Goal: Transaction & Acquisition: Purchase product/service

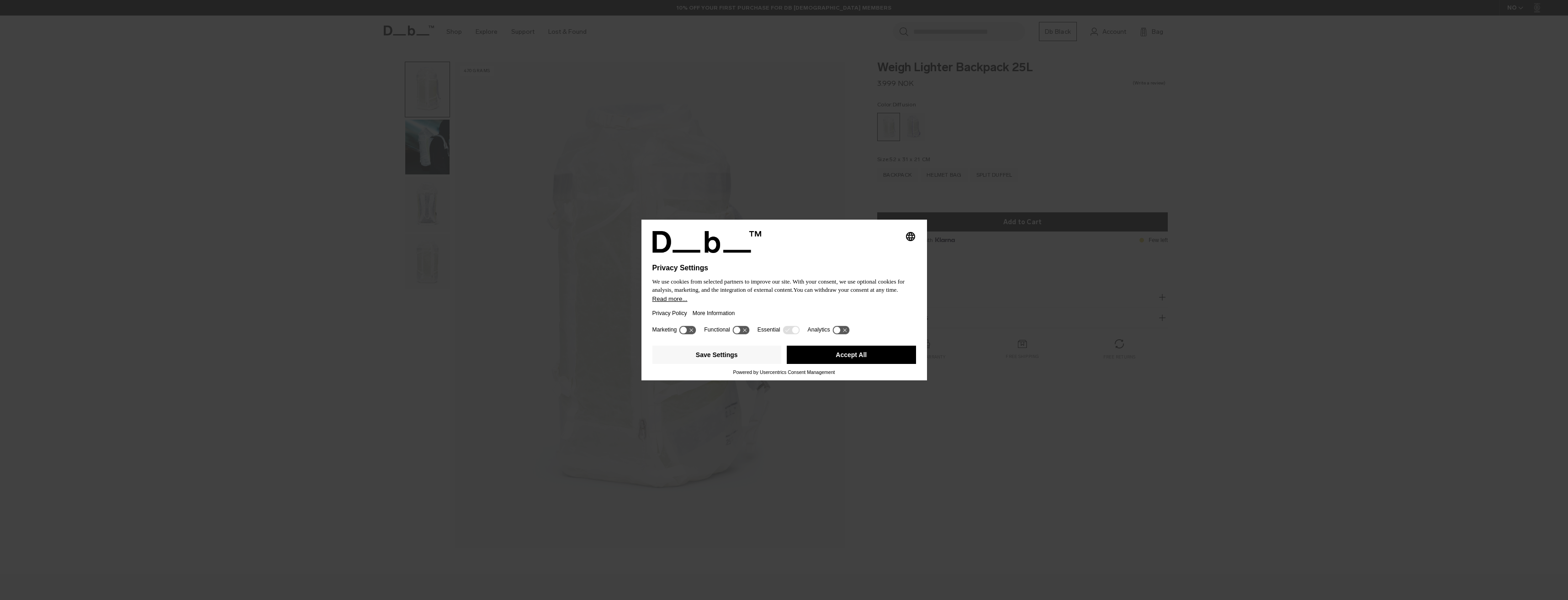
click at [784, 324] on div "Marketing Functional Essential Analytics" at bounding box center [784, 333] width 264 height 18
click at [786, 331] on icon at bounding box center [787, 330] width 4 height 3
click at [782, 327] on icon at bounding box center [791, 330] width 17 height 9
click at [782, 329] on icon at bounding box center [791, 330] width 17 height 9
click at [735, 358] on button "Save Settings" at bounding box center [717, 355] width 130 height 18
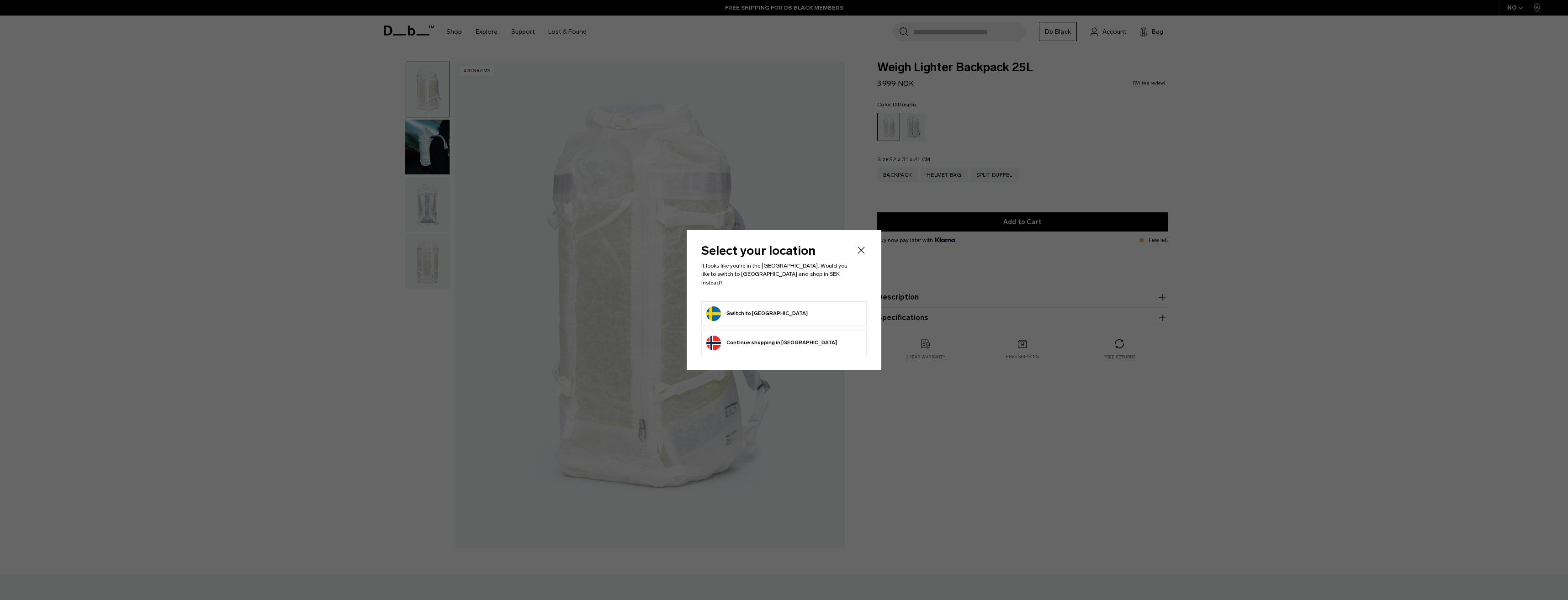
click at [791, 313] on form "Switch to [GEOGRAPHIC_DATA]" at bounding box center [784, 313] width 155 height 14
click at [744, 312] on button "Switch to [GEOGRAPHIC_DATA]" at bounding box center [757, 313] width 101 height 14
click at [729, 308] on button "Switch to [GEOGRAPHIC_DATA]" at bounding box center [757, 313] width 101 height 14
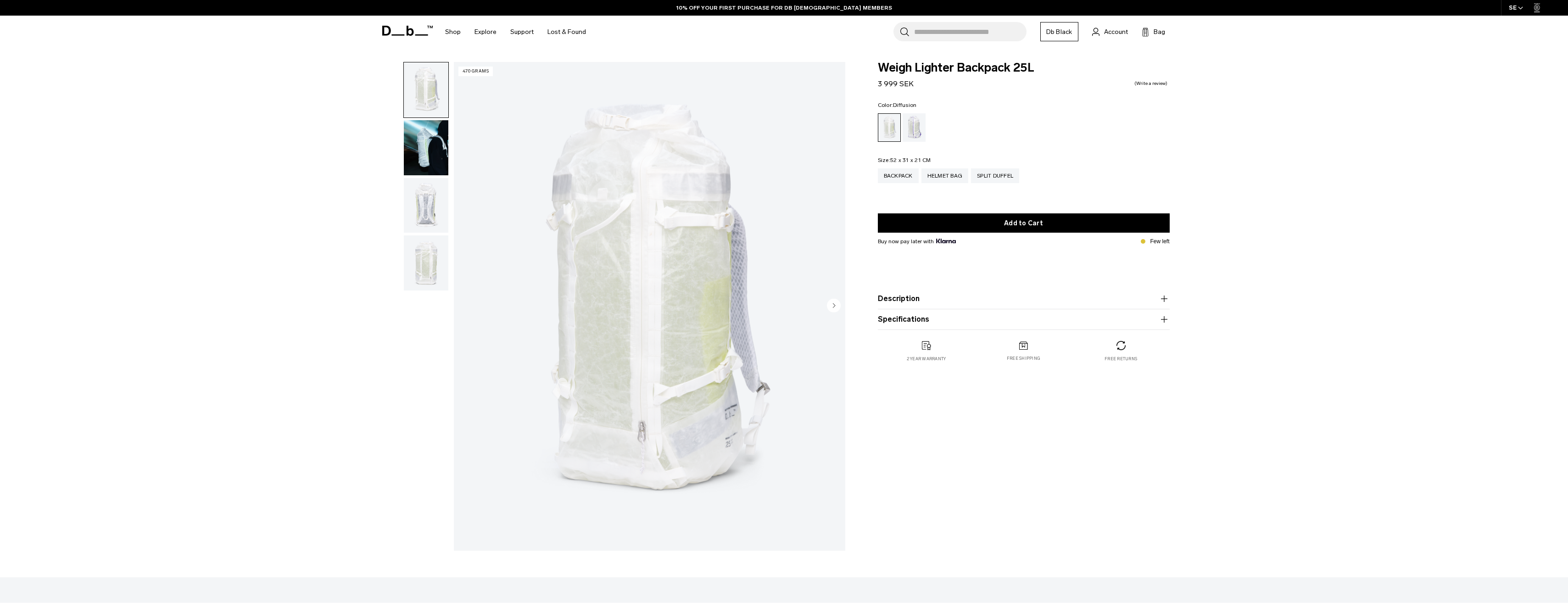
click at [414, 147] on img "button" at bounding box center [426, 148] width 45 height 55
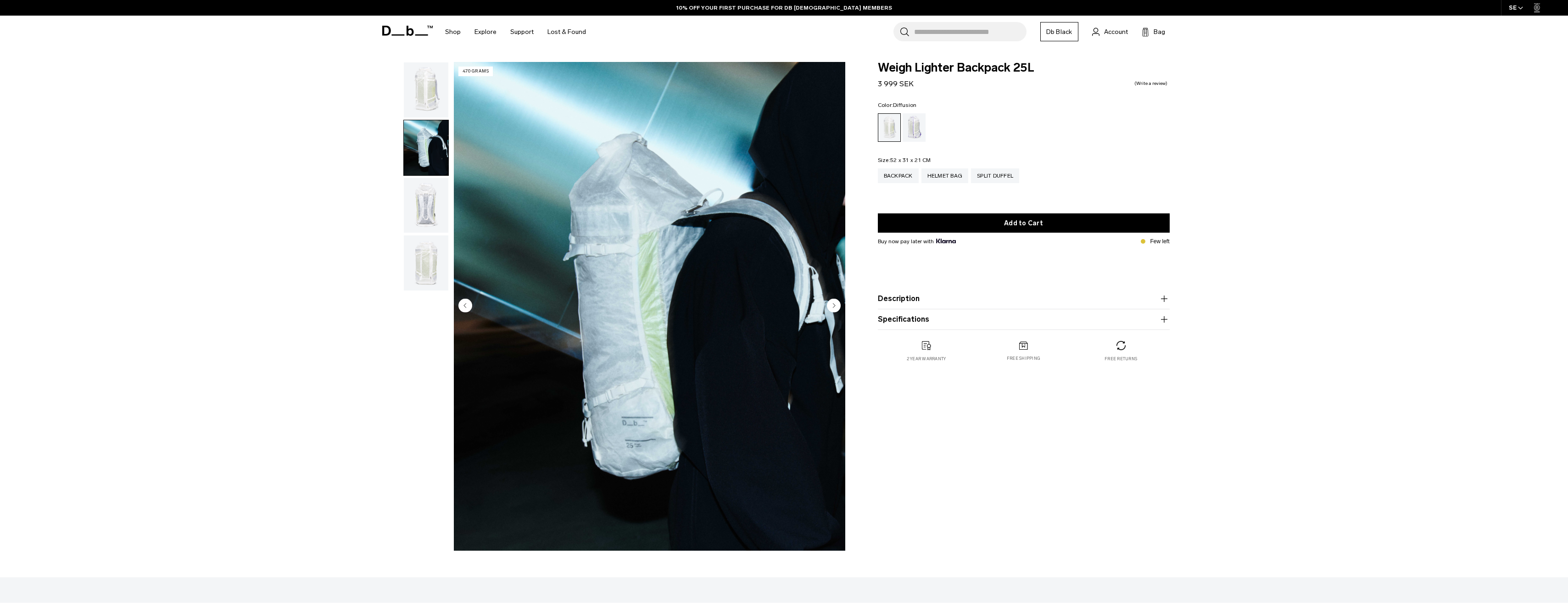
click at [433, 207] on img "button" at bounding box center [426, 206] width 45 height 55
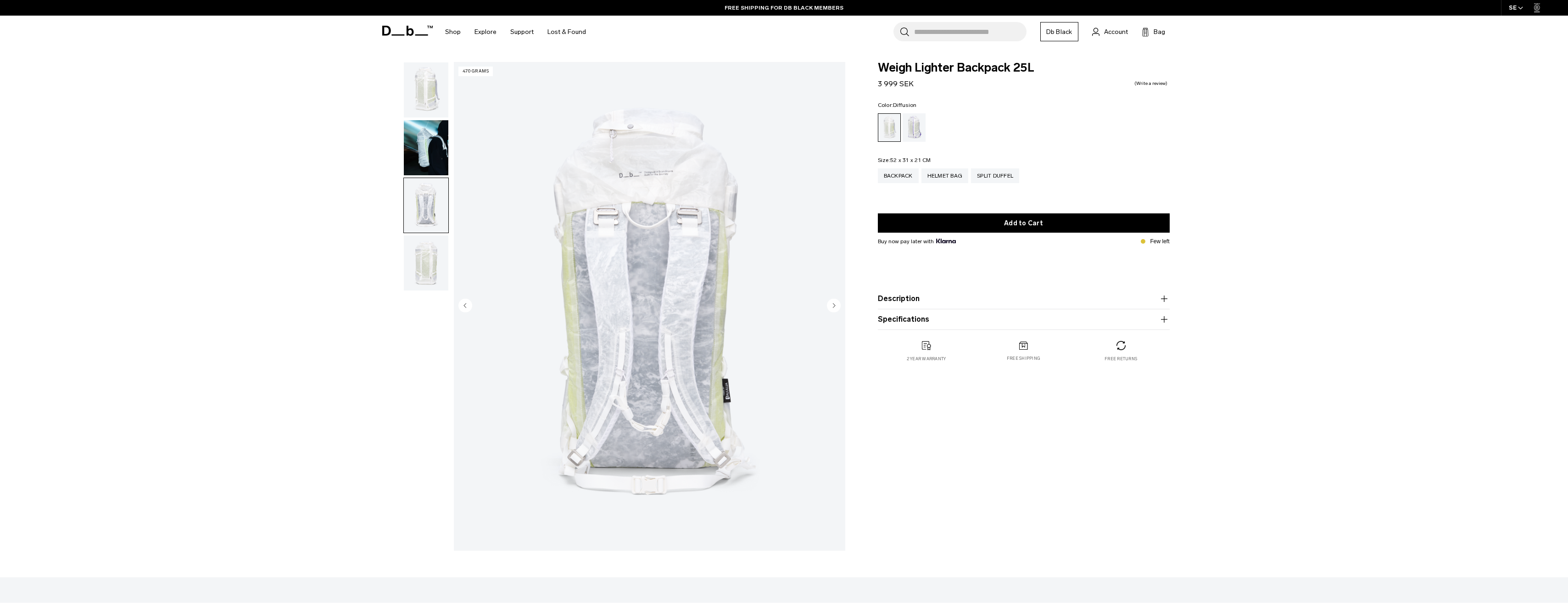
click at [436, 259] on img "button" at bounding box center [426, 263] width 45 height 55
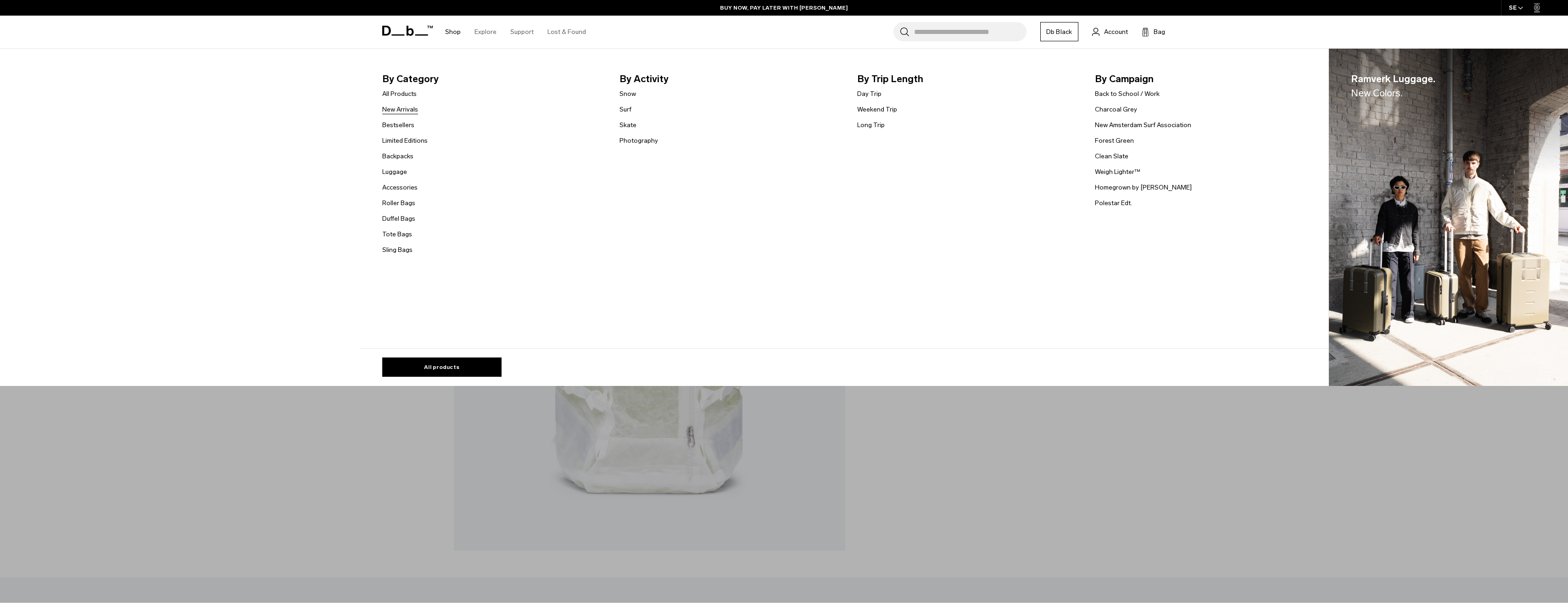
click at [418, 105] on link "New Arrivals" at bounding box center [400, 109] width 36 height 9
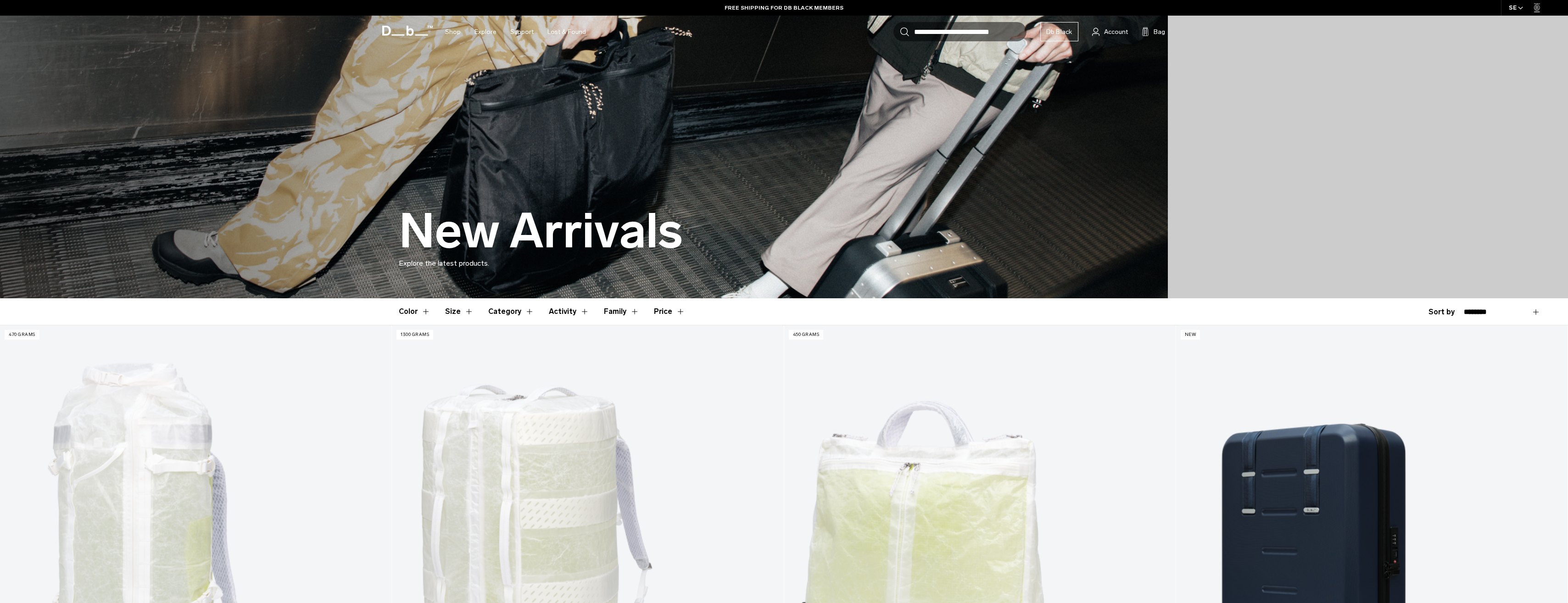
drag, startPoint x: 1086, startPoint y: 448, endPoint x: 1017, endPoint y: 191, distance: 266.1
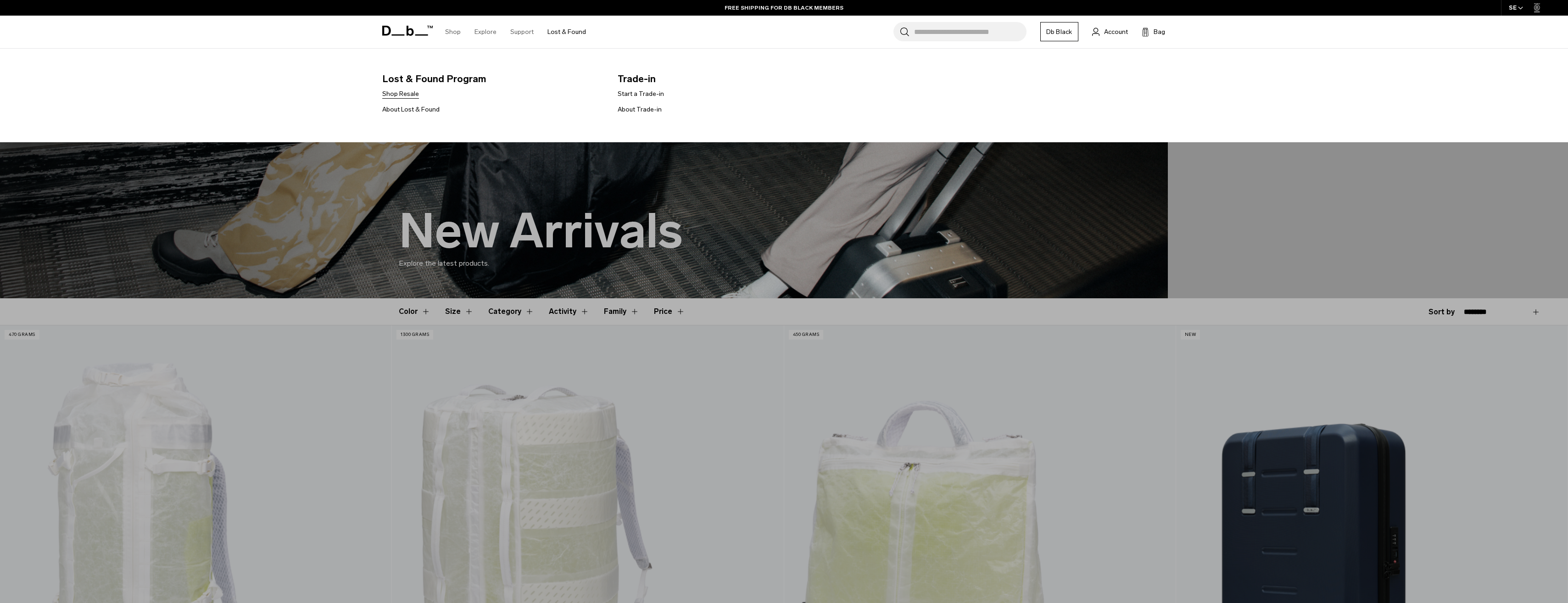
click at [400, 91] on link "Shop Resale" at bounding box center [400, 94] width 36 height 9
